Goal: Transaction & Acquisition: Purchase product/service

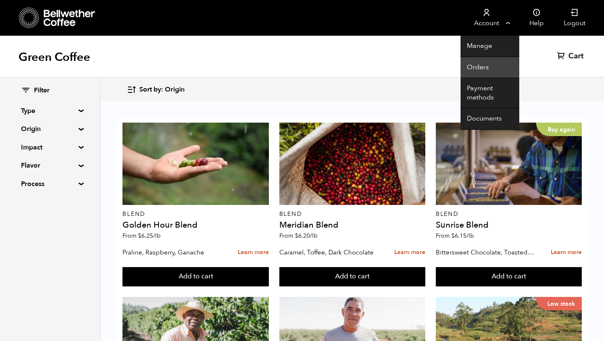
click at [483, 64] on link "Orders" at bounding box center [490, 67] width 59 height 21
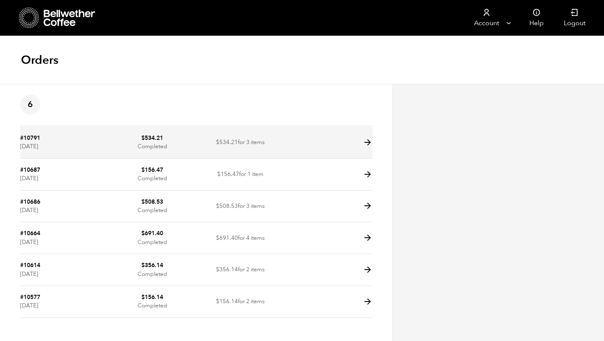
click at [63, 146] on td "#10791 October 3, 2025" at bounding box center [64, 143] width 88 height 32
click at [27, 136] on link "#10791" at bounding box center [30, 138] width 20 height 8
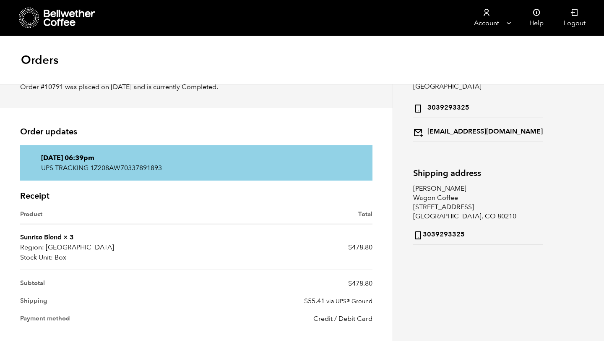
scroll to position [53, 0]
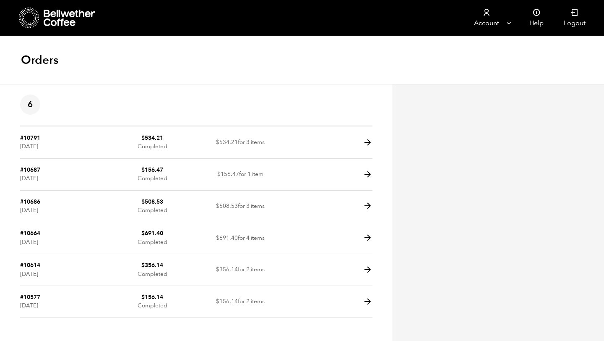
click at [31, 21] on icon at bounding box center [29, 17] width 21 height 21
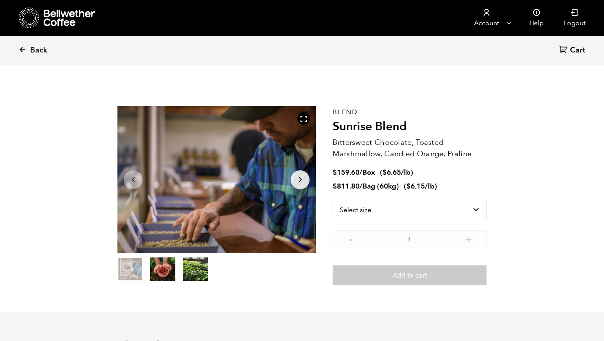
scroll to position [365, 359]
click at [438, 212] on select "Select size Bag (60kg) (132 lbs) Box (24 lbs)" at bounding box center [410, 210] width 154 height 20
select select "box"
click at [333, 200] on select "Select size Bag (60kg) (132 lbs) Box (24 lbs)" at bounding box center [410, 210] width 154 height 20
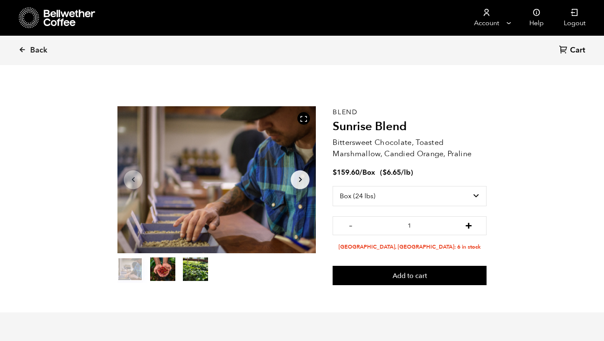
click at [471, 225] on button "+" at bounding box center [469, 224] width 10 height 8
click at [350, 225] on button "-" at bounding box center [350, 224] width 10 height 8
type input "3"
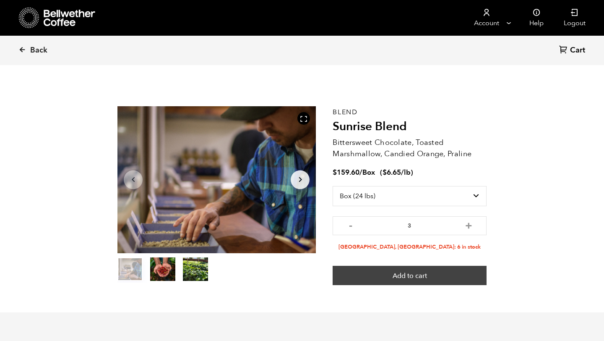
click at [404, 276] on button "Add to cart" at bounding box center [410, 275] width 154 height 19
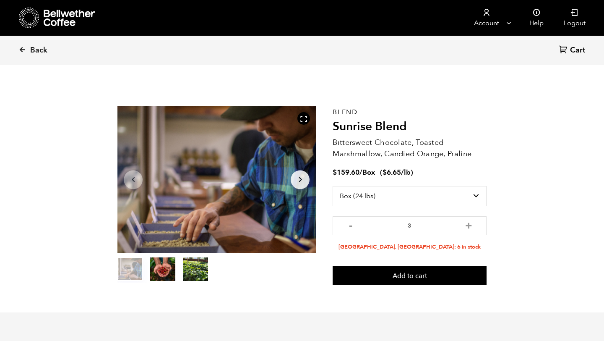
click at [570, 52] on link "Cart (0)" at bounding box center [573, 50] width 28 height 11
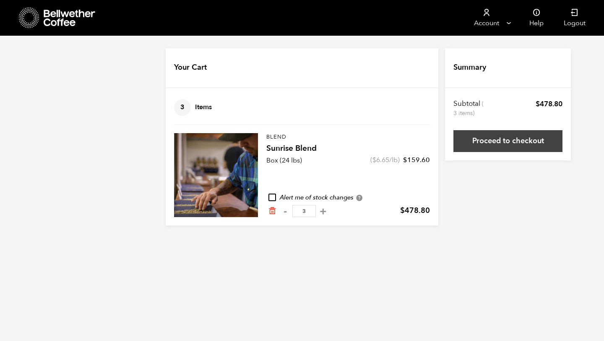
click at [500, 132] on link "Proceed to checkout" at bounding box center [508, 141] width 109 height 22
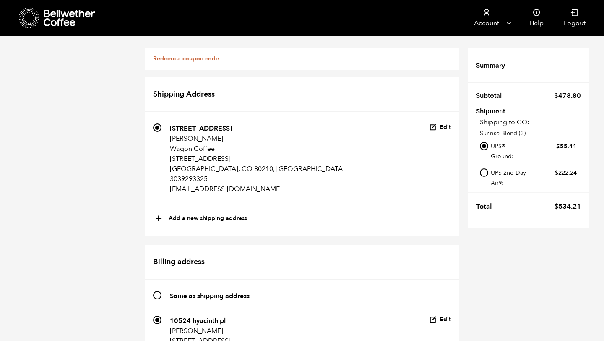
scroll to position [418, 0]
